Goal: Transaction & Acquisition: Subscribe to service/newsletter

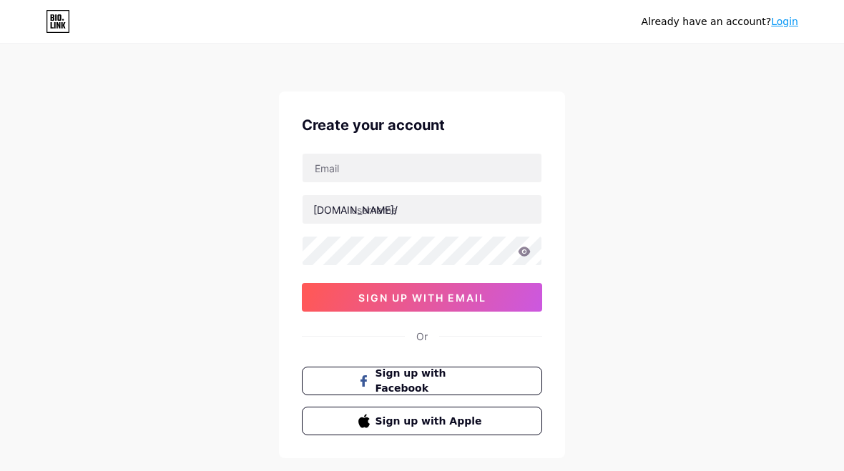
click at [333, 306] on button "sign up with email" at bounding box center [422, 297] width 240 height 29
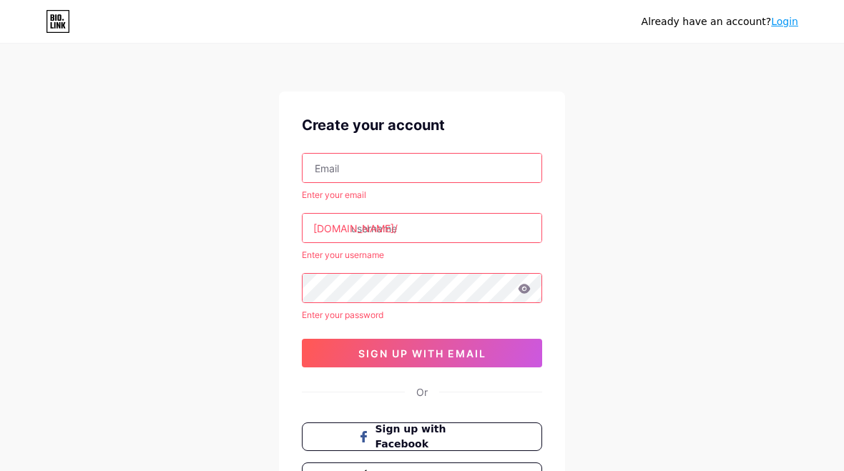
click at [320, 180] on input "text" at bounding box center [422, 168] width 239 height 29
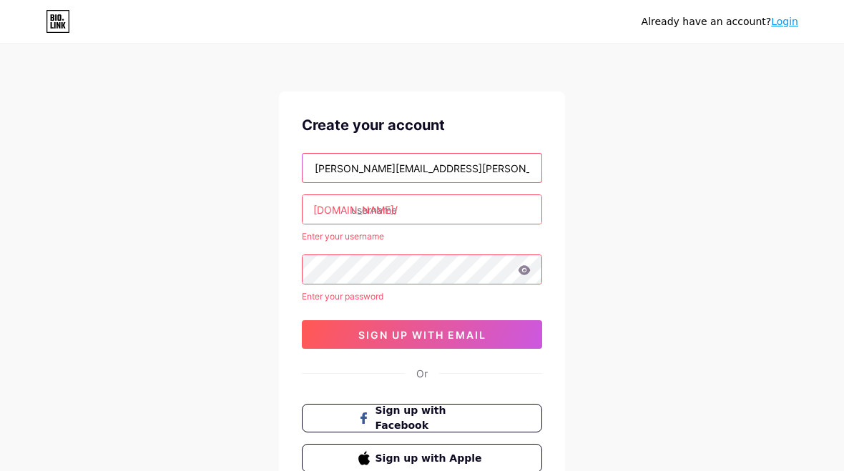
type input "[PERSON_NAME][EMAIL_ADDRESS][PERSON_NAME][DOMAIN_NAME]"
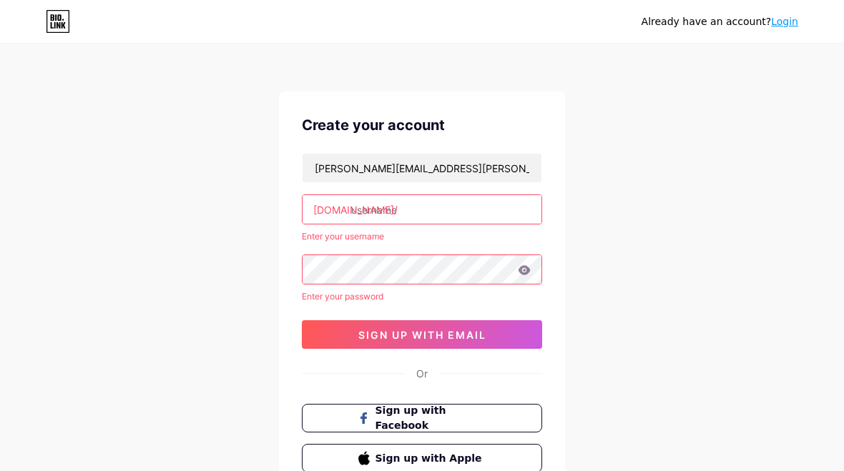
click at [452, 218] on input "text" at bounding box center [422, 209] width 239 height 29
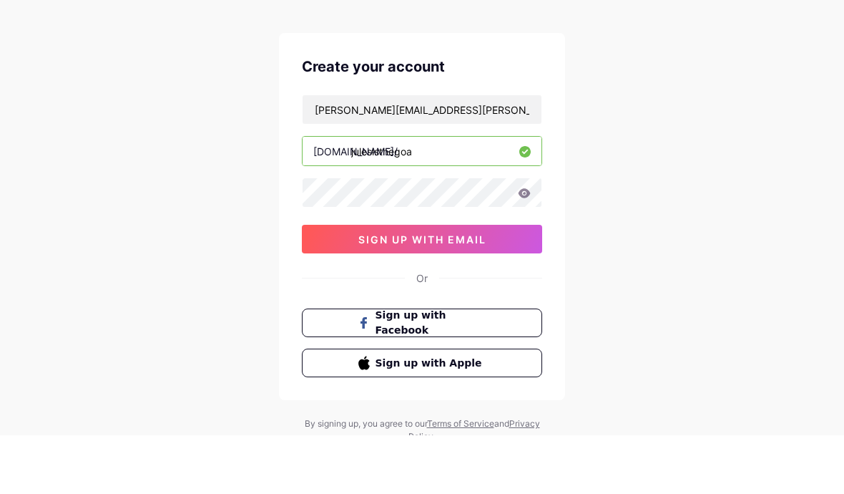
type input "julesisthegoat"
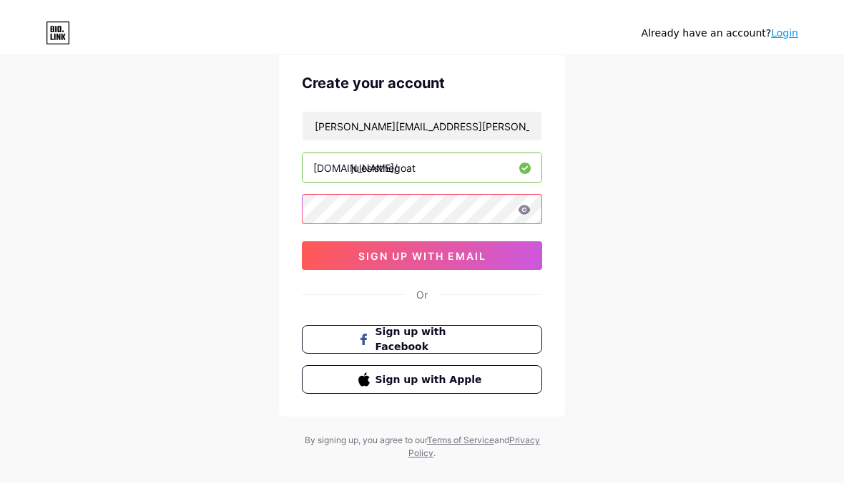
scroll to position [76, 0]
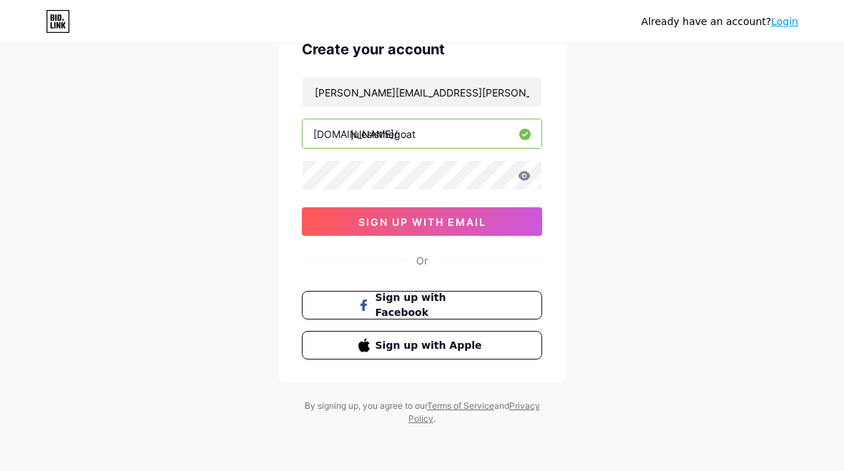
click at [503, 220] on button "sign up with email" at bounding box center [422, 221] width 240 height 29
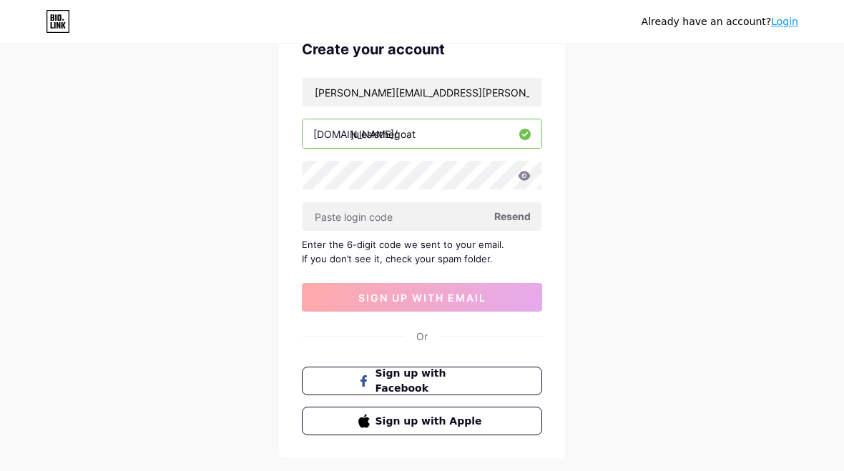
click at [454, 223] on input "text" at bounding box center [422, 216] width 239 height 29
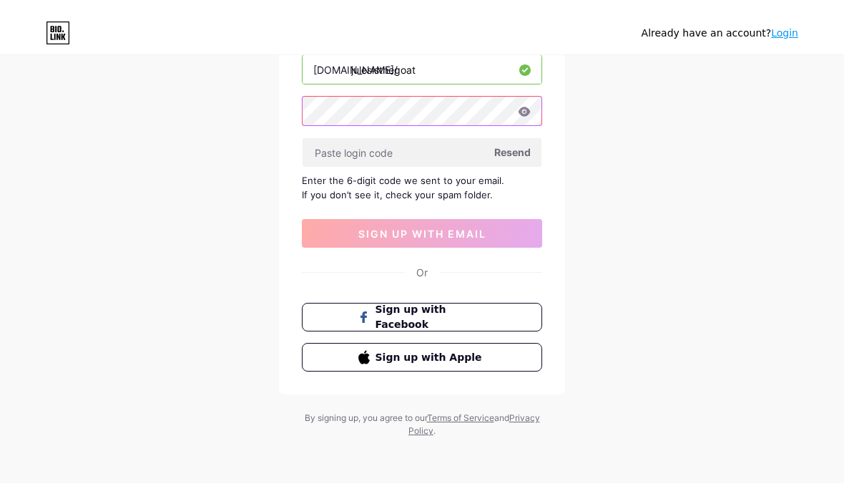
scroll to position [129, 0]
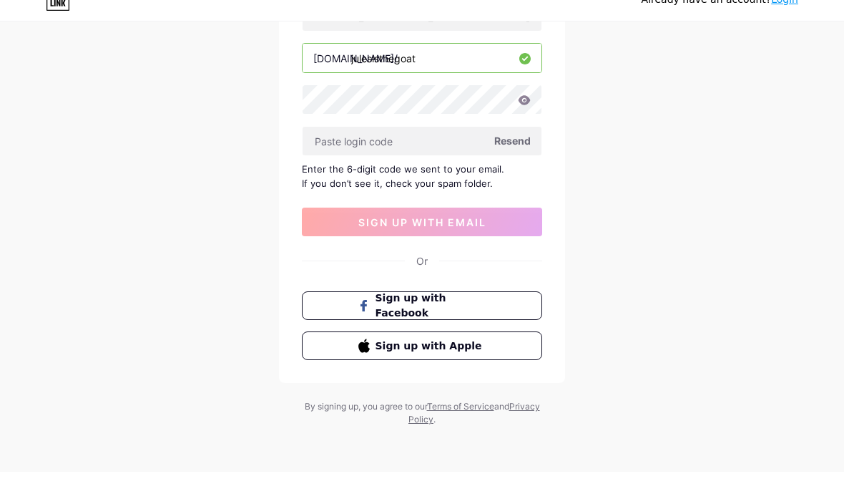
click at [527, 117] on icon at bounding box center [524, 122] width 13 height 10
click at [524, 117] on icon at bounding box center [525, 121] width 12 height 9
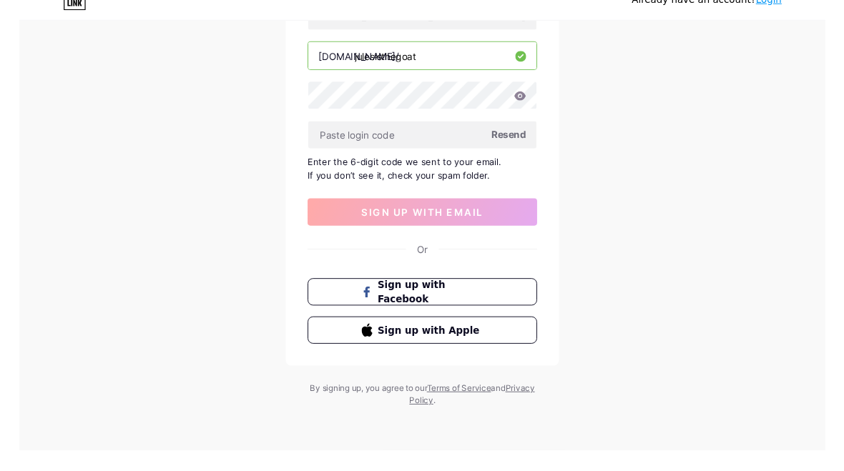
scroll to position [152, 0]
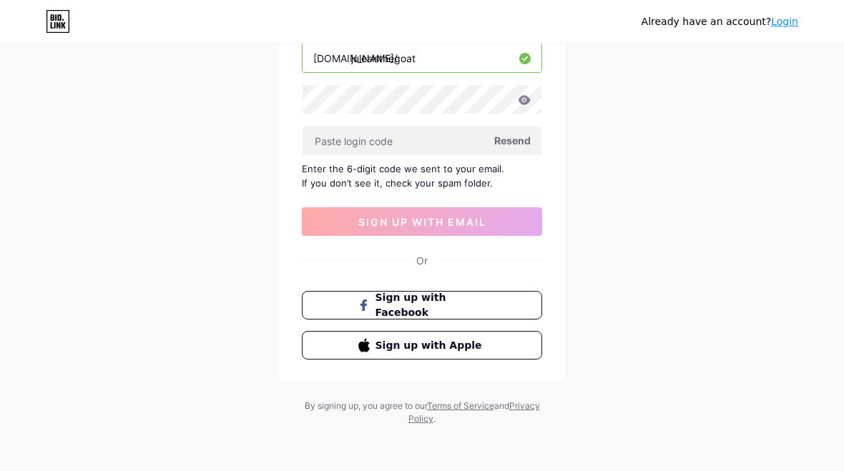
click at [526, 99] on icon at bounding box center [524, 100] width 13 height 10
click at [526, 104] on icon at bounding box center [525, 99] width 12 height 9
click at [527, 101] on icon at bounding box center [524, 100] width 13 height 10
click at [529, 99] on icon at bounding box center [525, 99] width 12 height 9
click at [626, 145] on div "Already have an account? Login Create your account [PERSON_NAME][EMAIL_ADDRESS]…" at bounding box center [422, 159] width 844 height 623
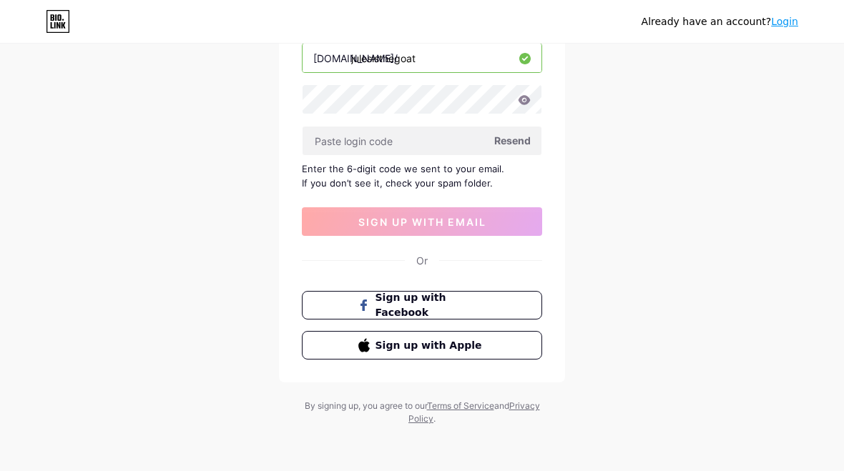
click at [520, 97] on icon at bounding box center [524, 100] width 13 height 10
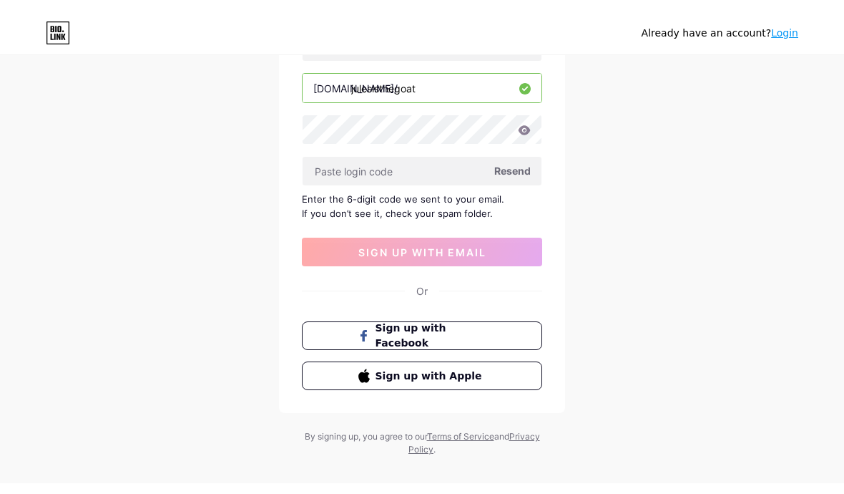
scroll to position [83, 0]
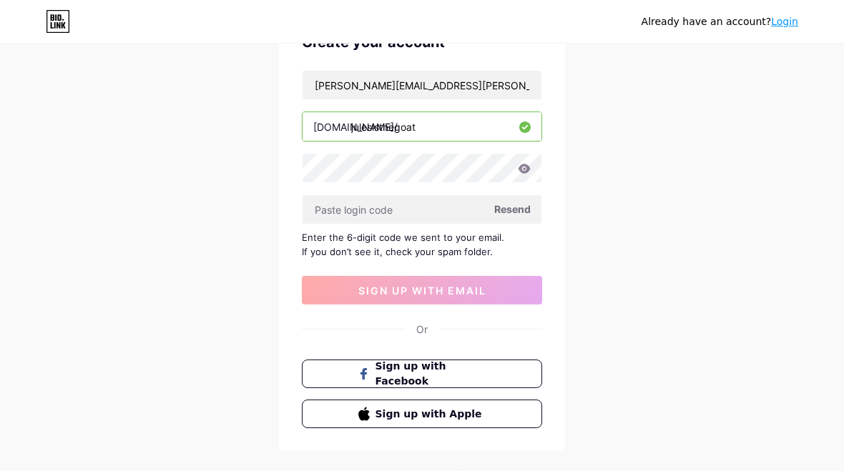
click at [524, 165] on icon at bounding box center [525, 168] width 12 height 9
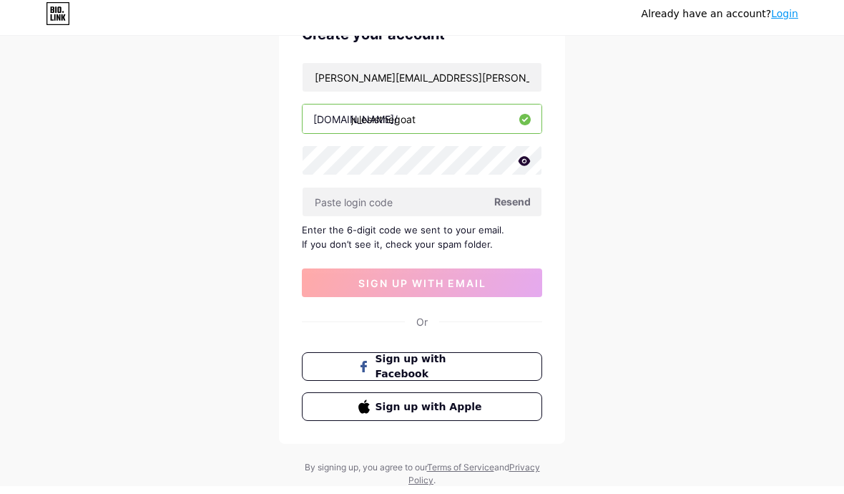
scroll to position [91, 0]
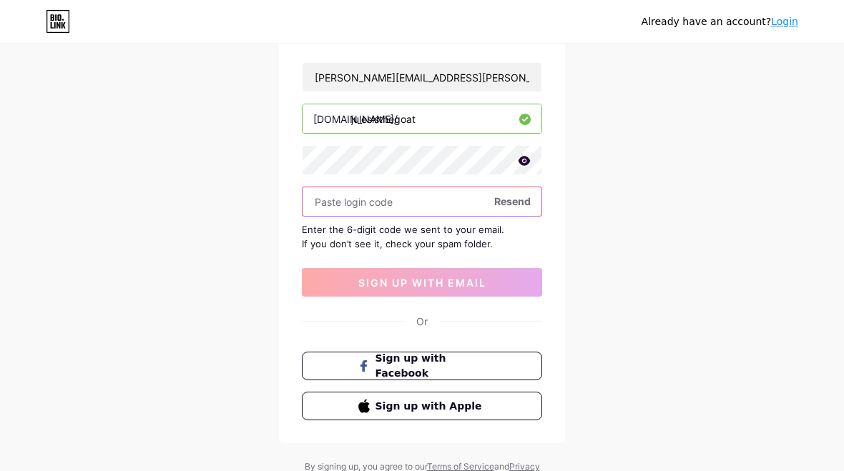
click at [415, 197] on input "text" at bounding box center [422, 201] width 239 height 29
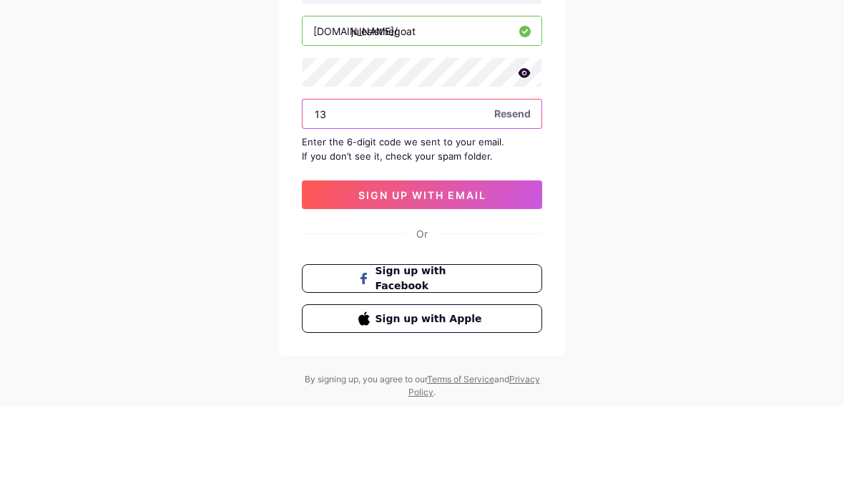
type input "1"
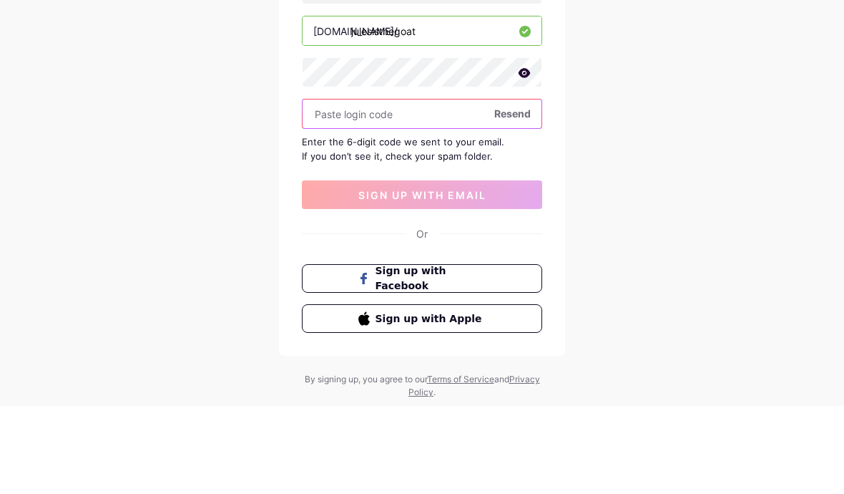
click at [444, 187] on input "text" at bounding box center [422, 201] width 239 height 29
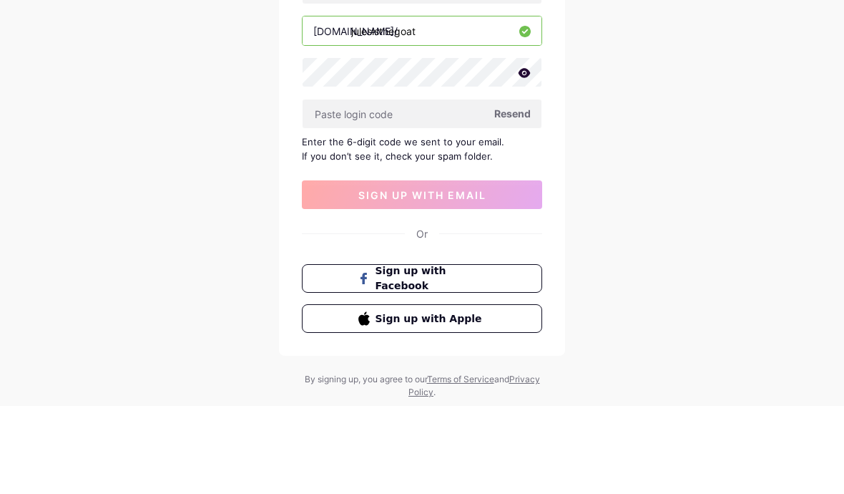
click at [516, 194] on span "Resend" at bounding box center [512, 201] width 36 height 15
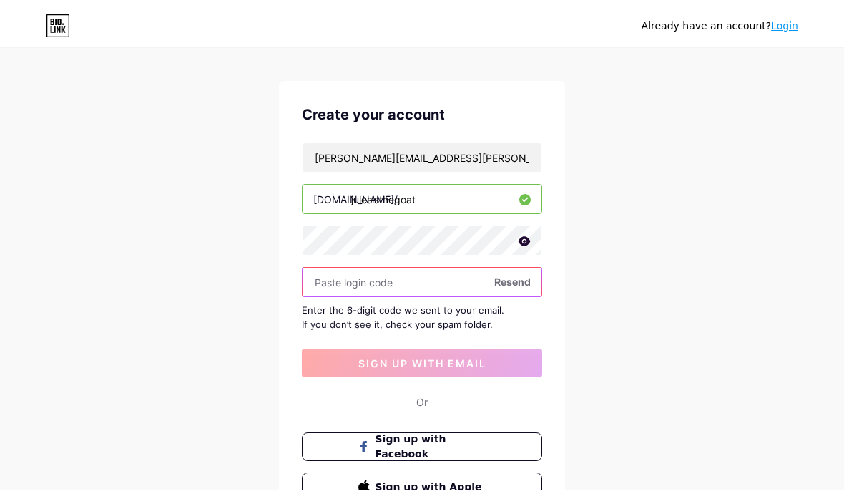
scroll to position [21, 0]
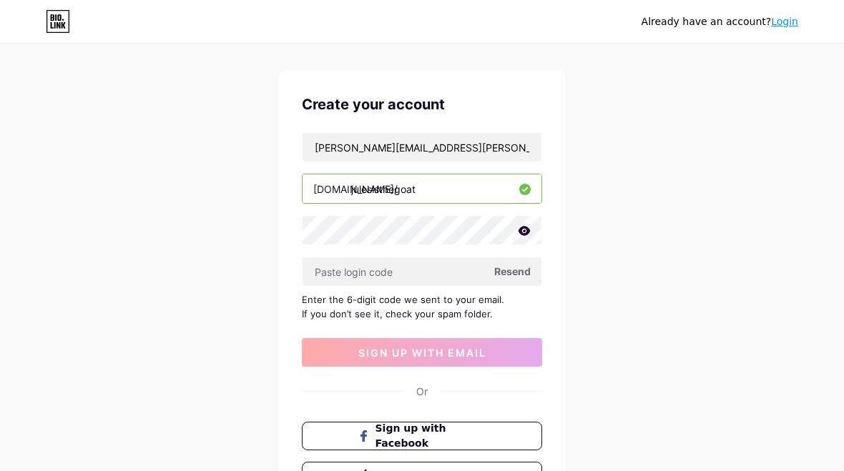
click at [459, 187] on input "julesisthegoat" at bounding box center [422, 189] width 239 height 29
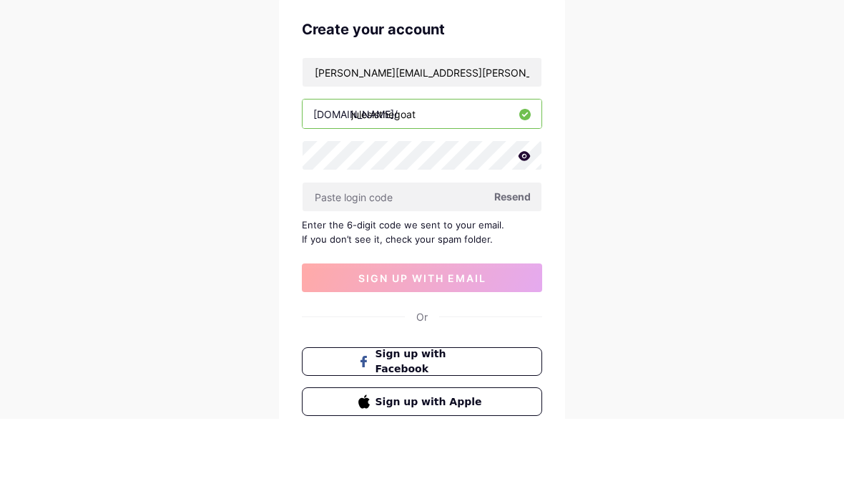
click at [602, 80] on div "Already have an account? Login Create your account [PERSON_NAME][EMAIL_ADDRESS]…" at bounding box center [422, 290] width 844 height 623
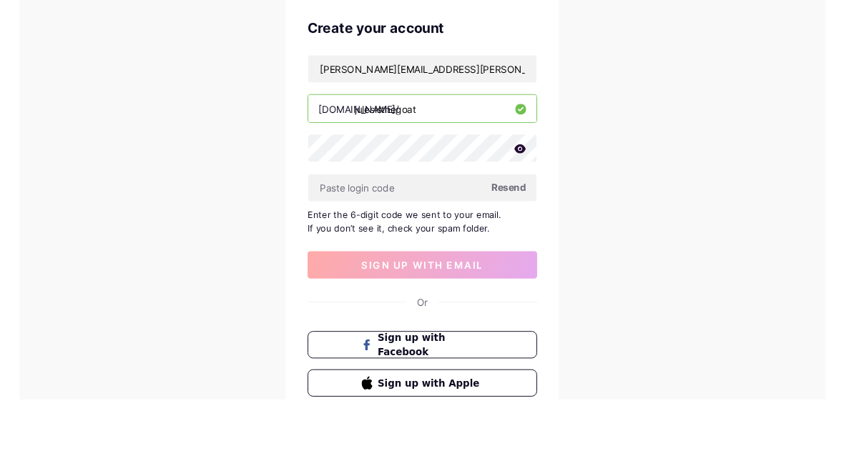
scroll to position [96, 0]
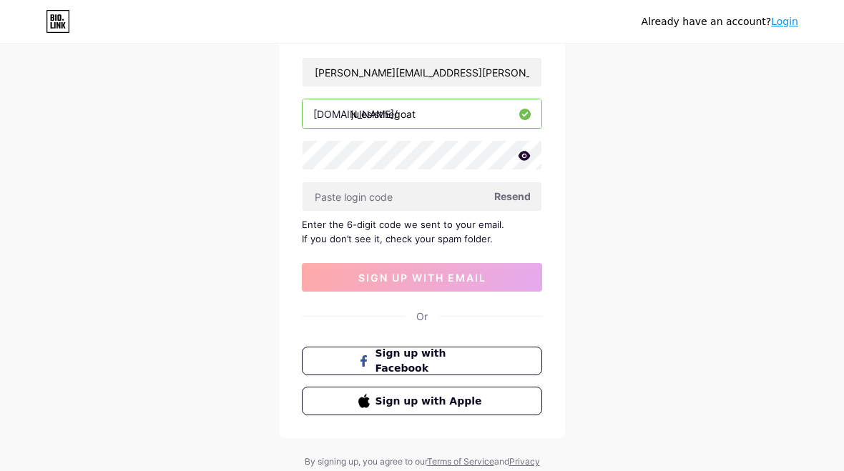
click at [517, 402] on button "Sign up with Apple" at bounding box center [422, 401] width 240 height 29
click at [505, 413] on button "Sign up with Apple" at bounding box center [422, 401] width 240 height 29
click at [511, 408] on button "Sign up with Apple" at bounding box center [422, 401] width 240 height 29
